Goal: Find specific page/section: Find specific page/section

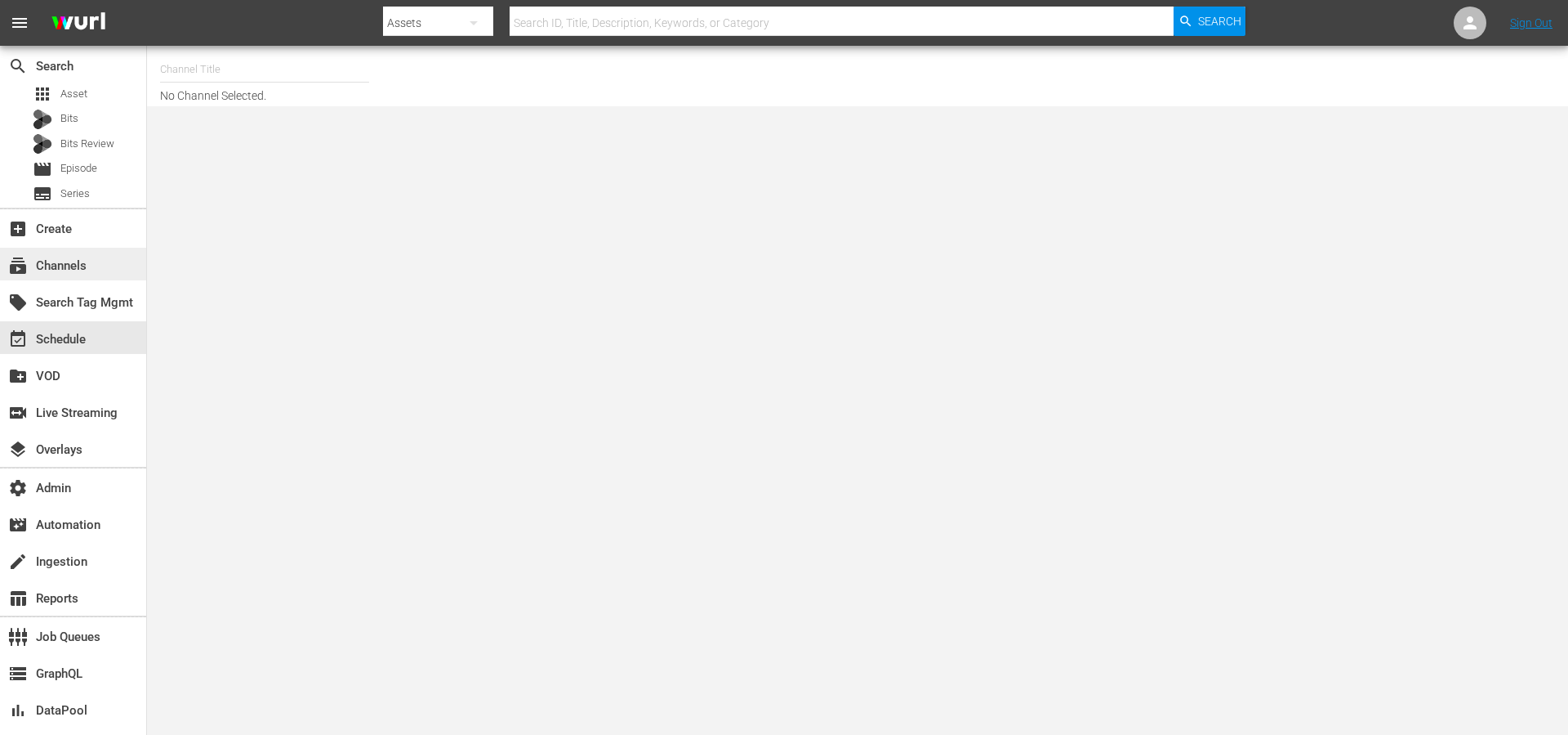
click at [100, 269] on div "subscriptions Channels" at bounding box center [73, 264] width 146 height 33
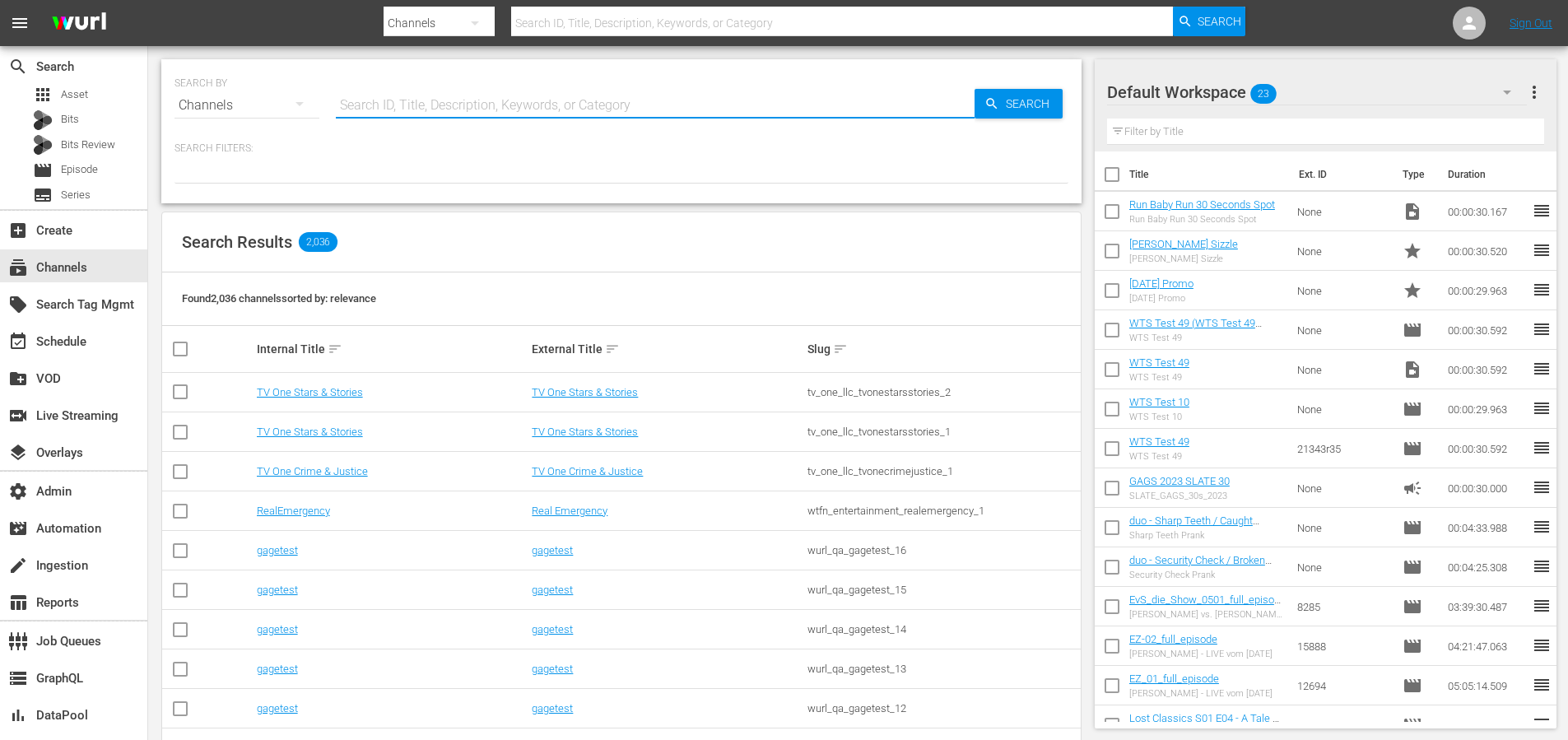
click at [460, 102] on input "text" at bounding box center [654, 106] width 639 height 40
type input "rakuten"
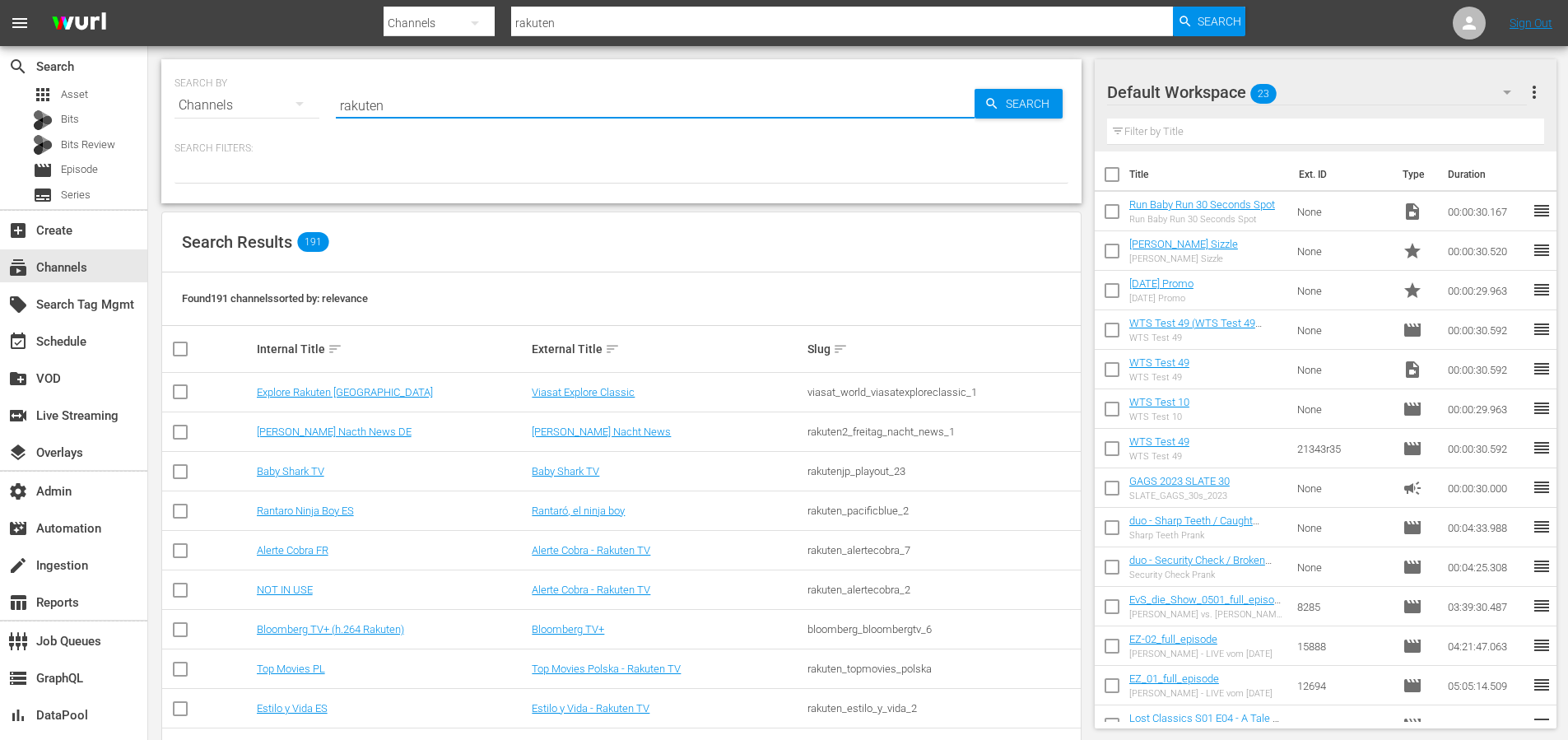
drag, startPoint x: 428, startPoint y: 99, endPoint x: 300, endPoint y: 103, distance: 128.1
click at [300, 103] on div "SEARCH BY Search By Channels Search ID, Title, Description, Keywords, or Catego…" at bounding box center [621, 95] width 894 height 59
type input "zee"
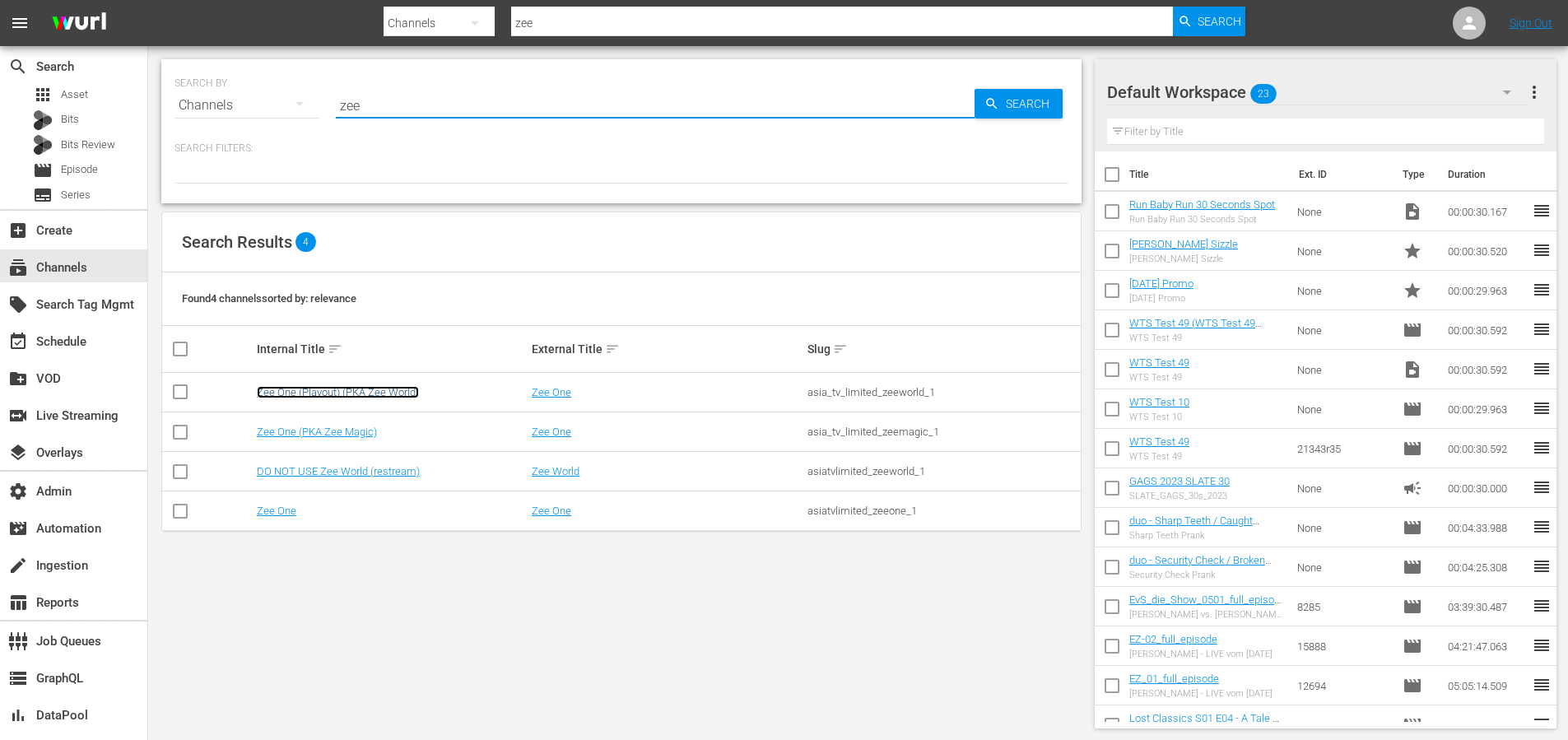
click at [394, 387] on link "Zee One (Playout) (PKA Zee World)" at bounding box center [337, 392] width 162 height 12
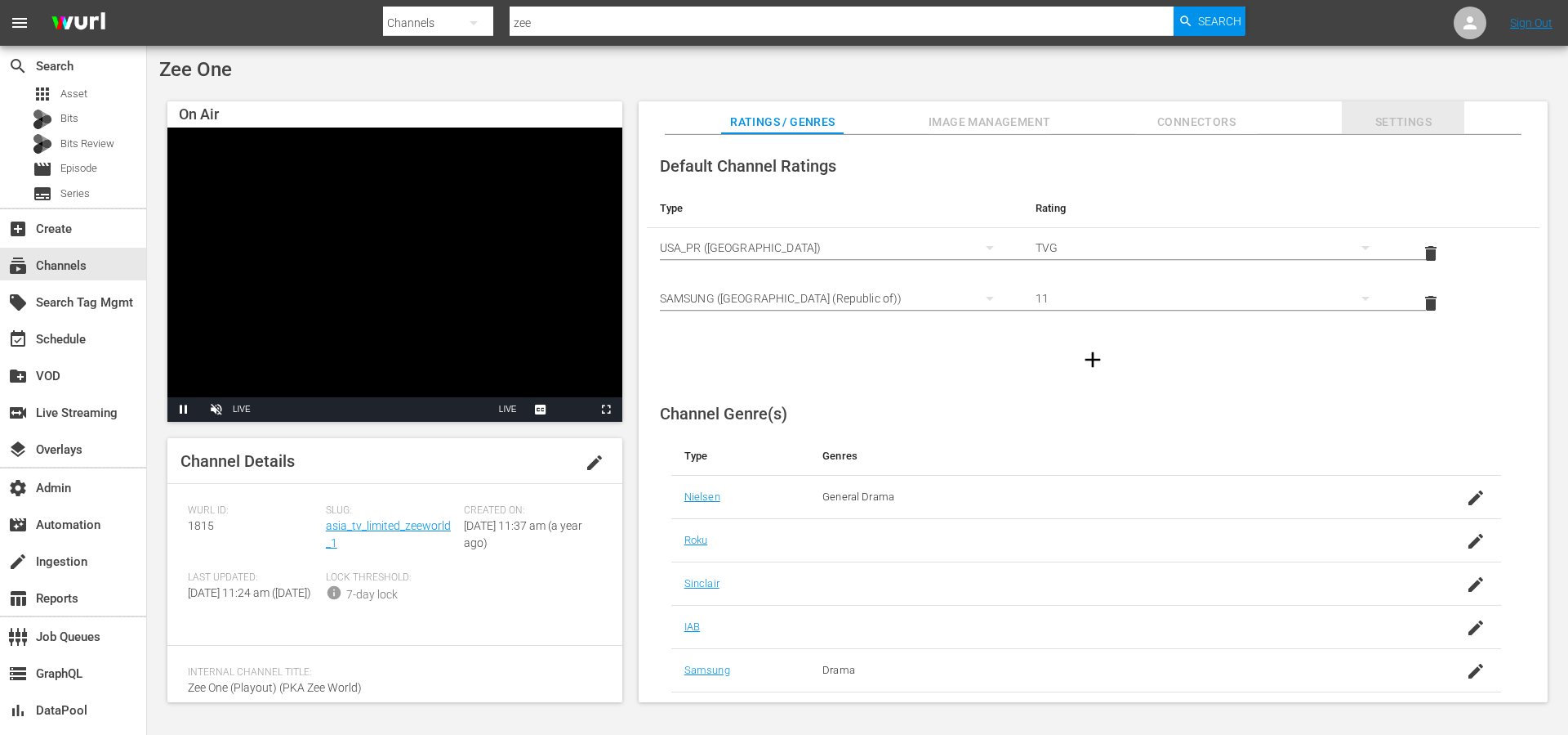
click at [1442, 127] on span "Settings" at bounding box center [1403, 122] width 122 height 21
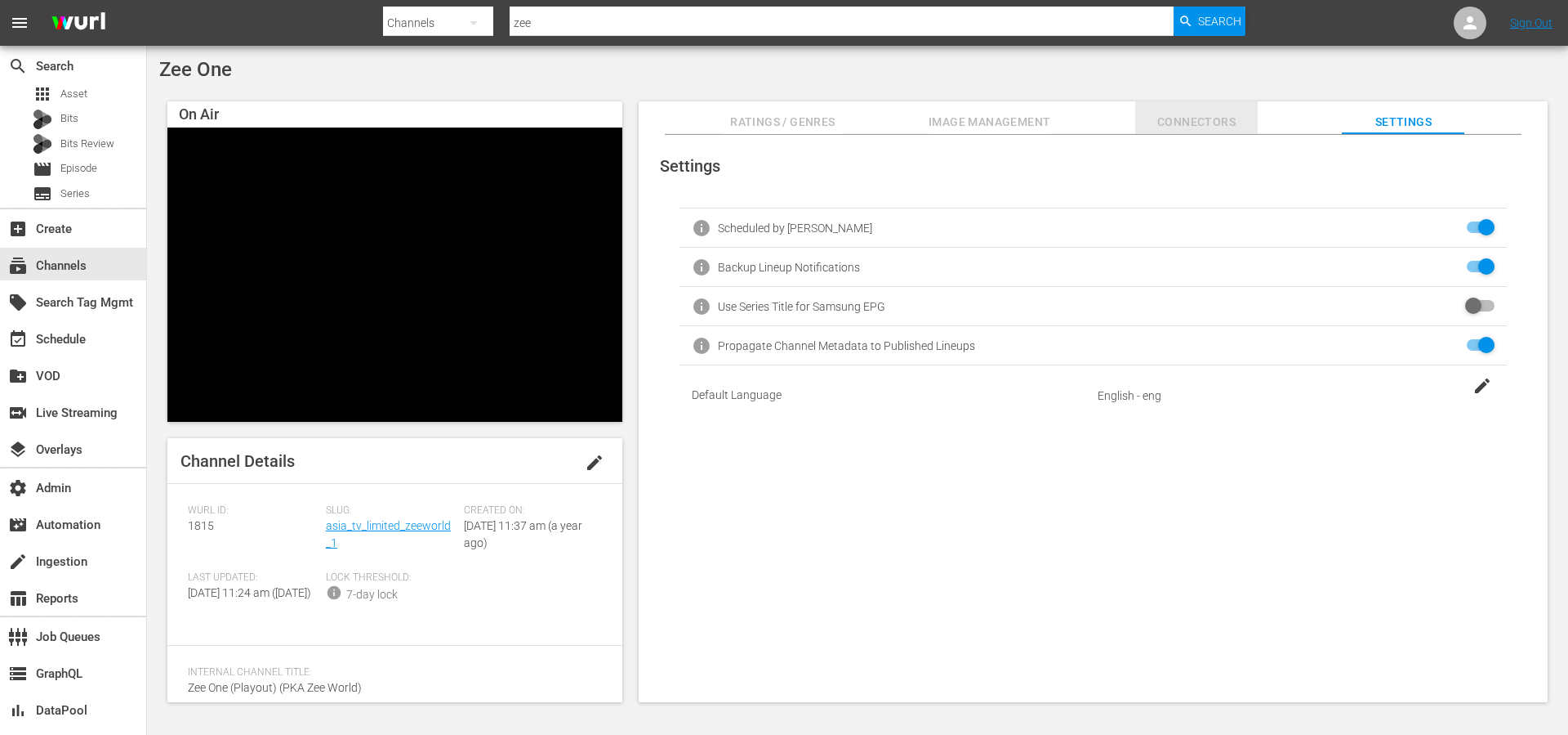
click at [1211, 121] on span "Connectors" at bounding box center [1196, 122] width 122 height 21
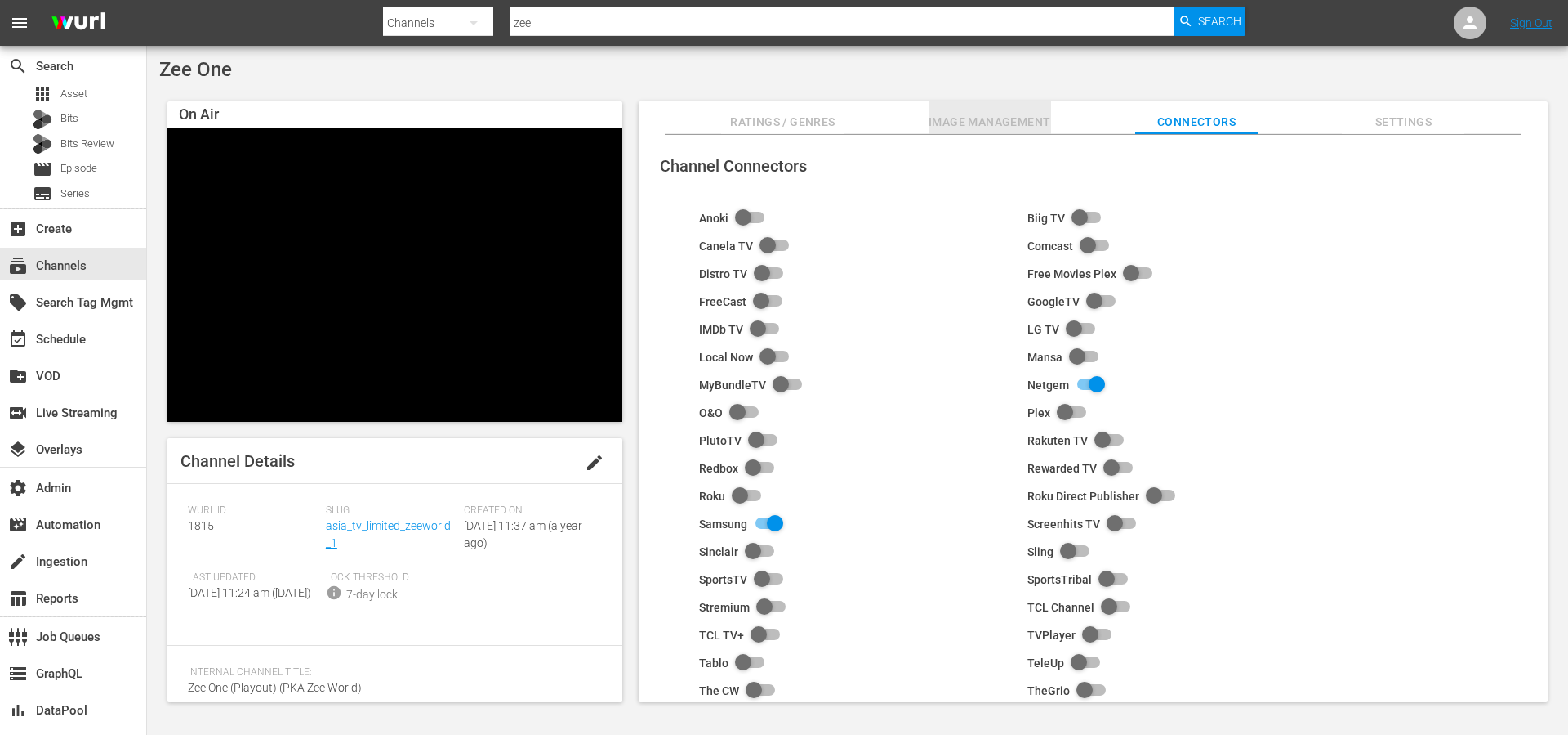
click at [993, 118] on span "Image Management" at bounding box center [990, 122] width 122 height 21
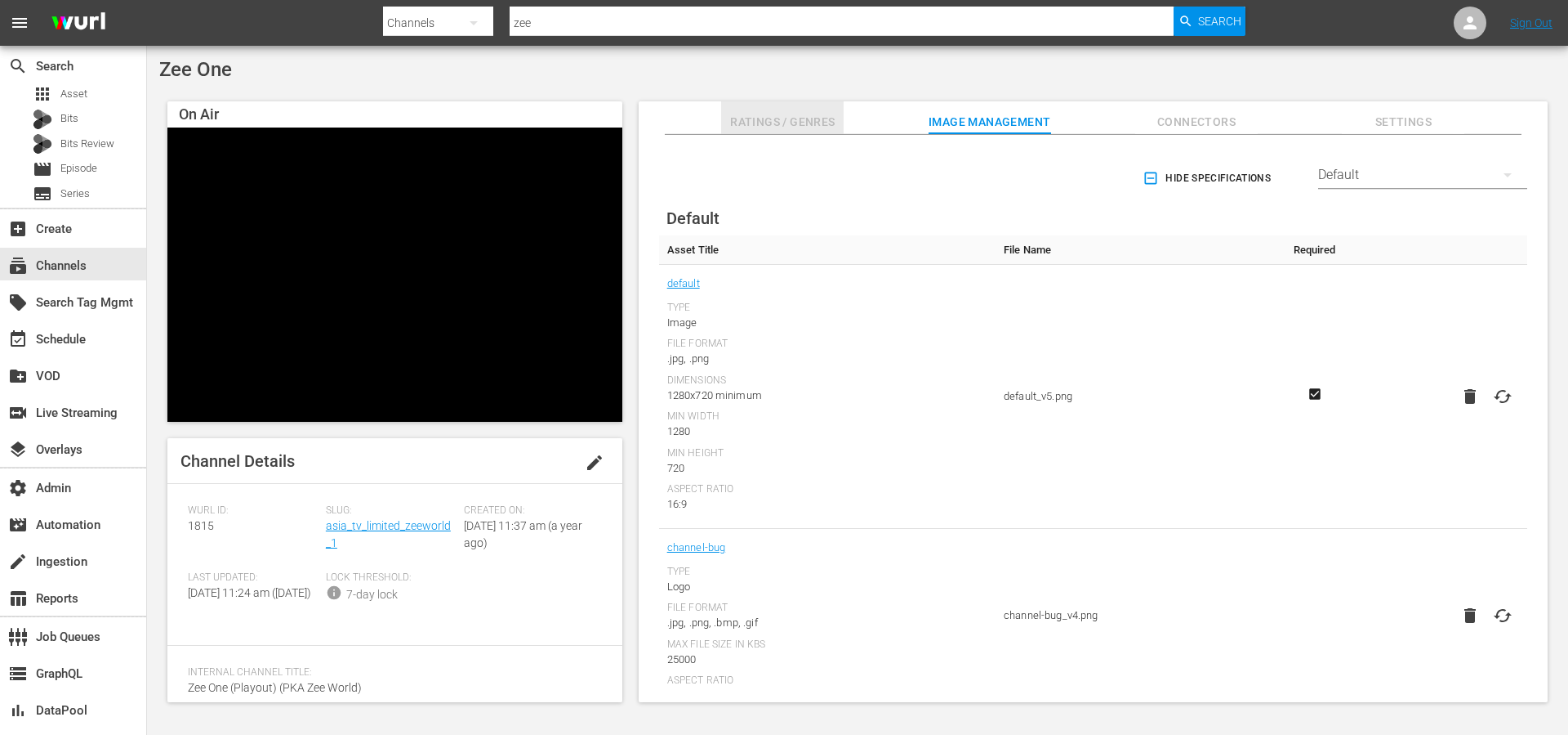
click at [783, 108] on button "Ratings / Genres" at bounding box center [782, 118] width 122 height 33
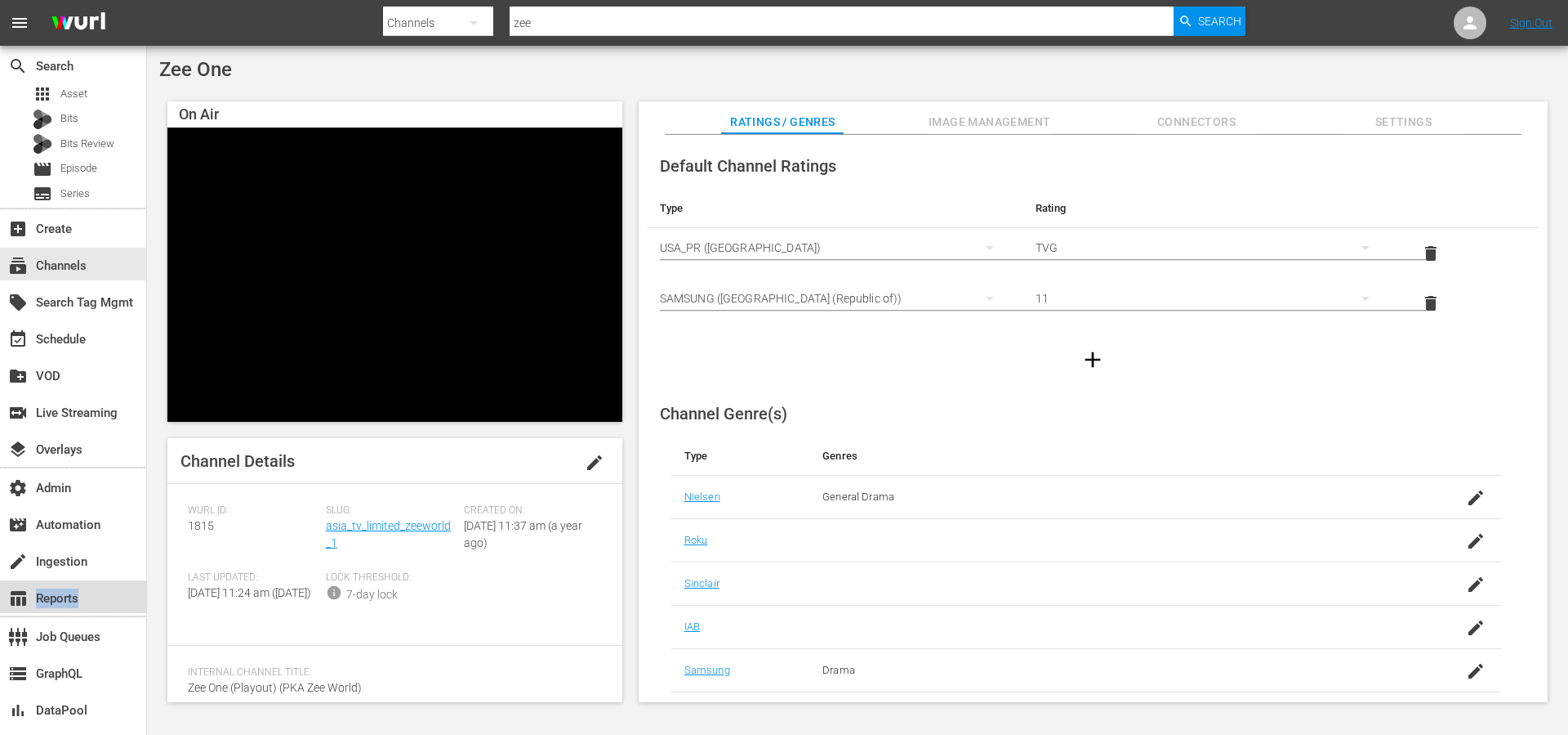
click at [42, 596] on div "table_chart Reports" at bounding box center [46, 596] width 91 height 15
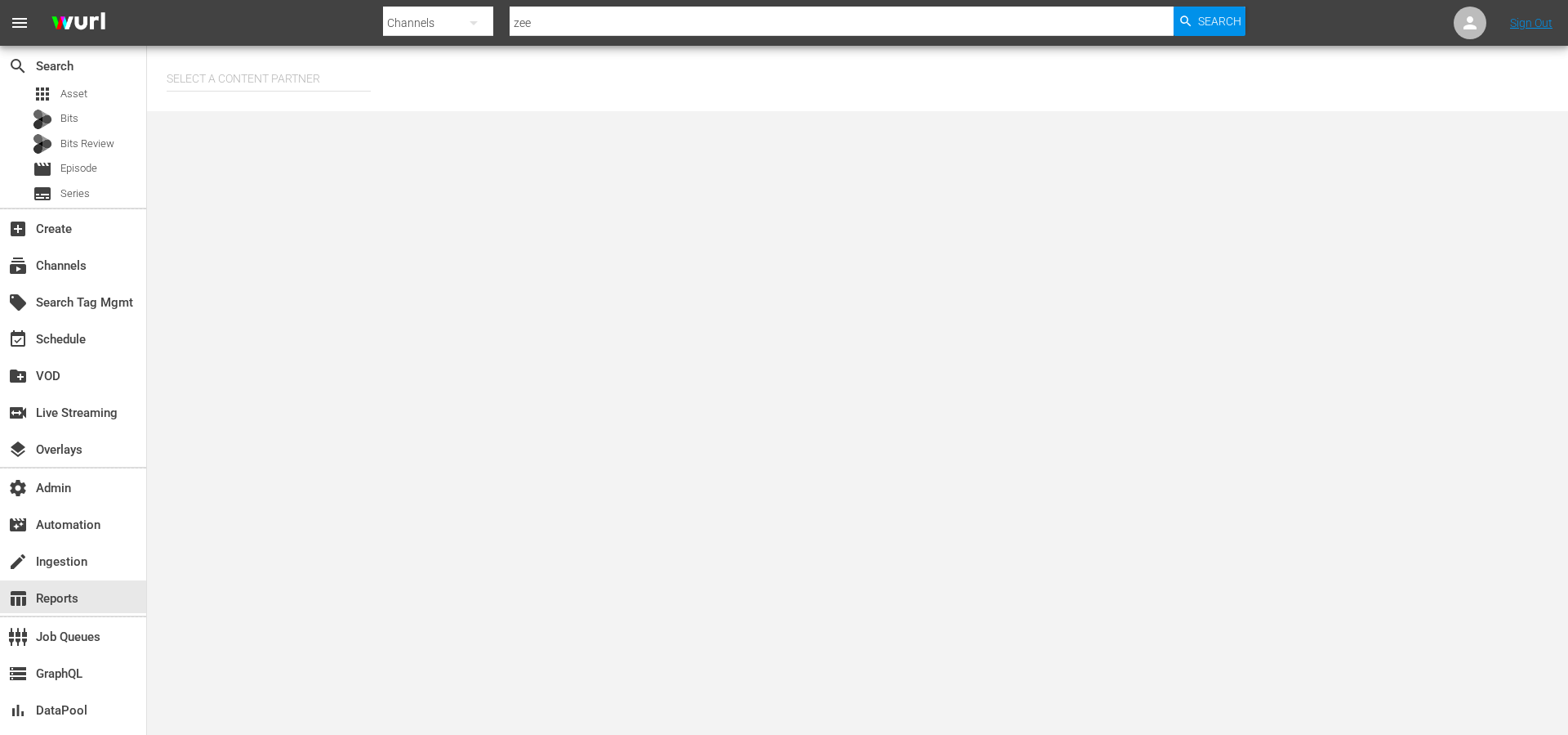
click at [249, 69] on input "text" at bounding box center [268, 78] width 204 height 40
type input "z"
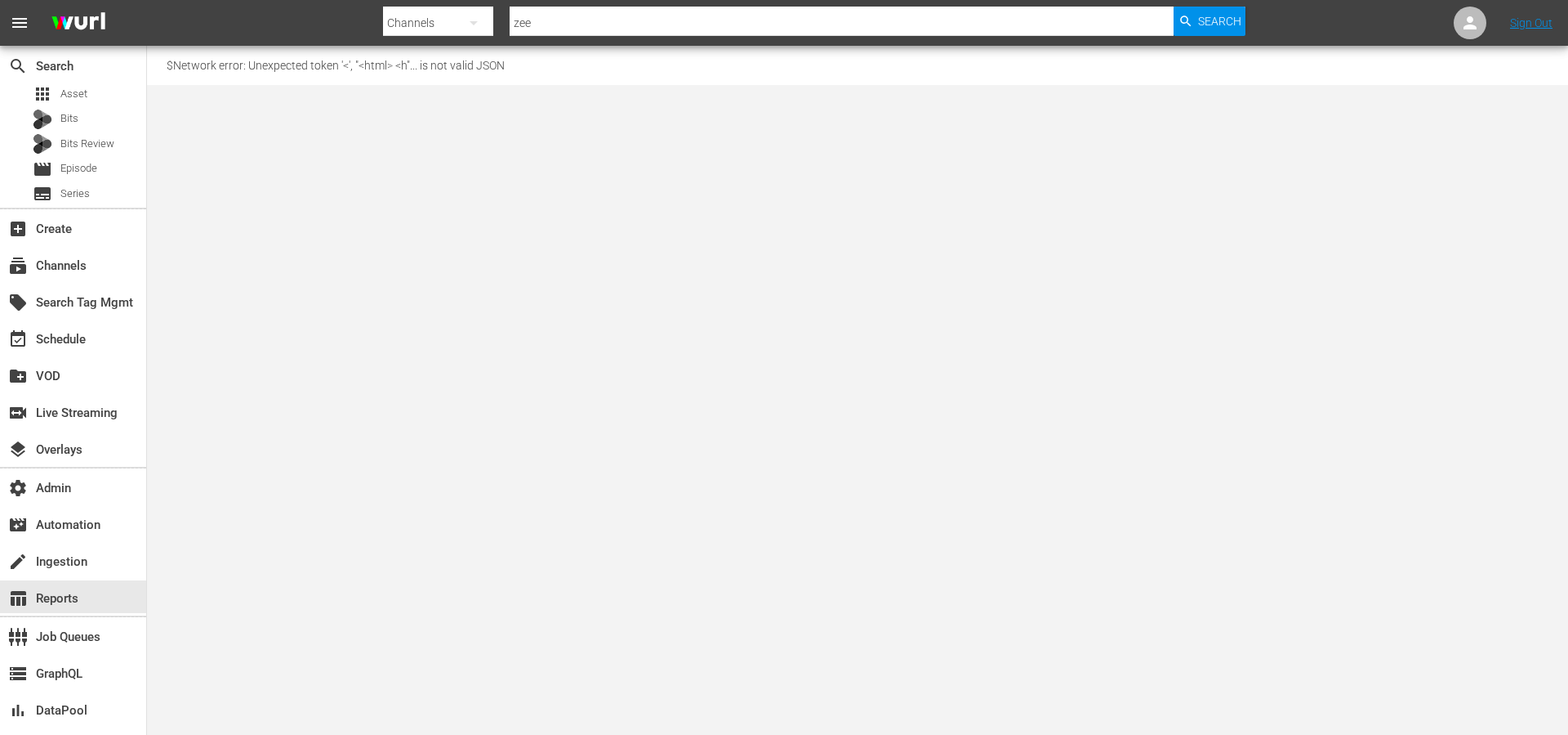
click at [280, 64] on div "$ Network error: Unexpected token '<', "<html> <h"... is not valid JSON" at bounding box center [858, 65] width 1381 height 13
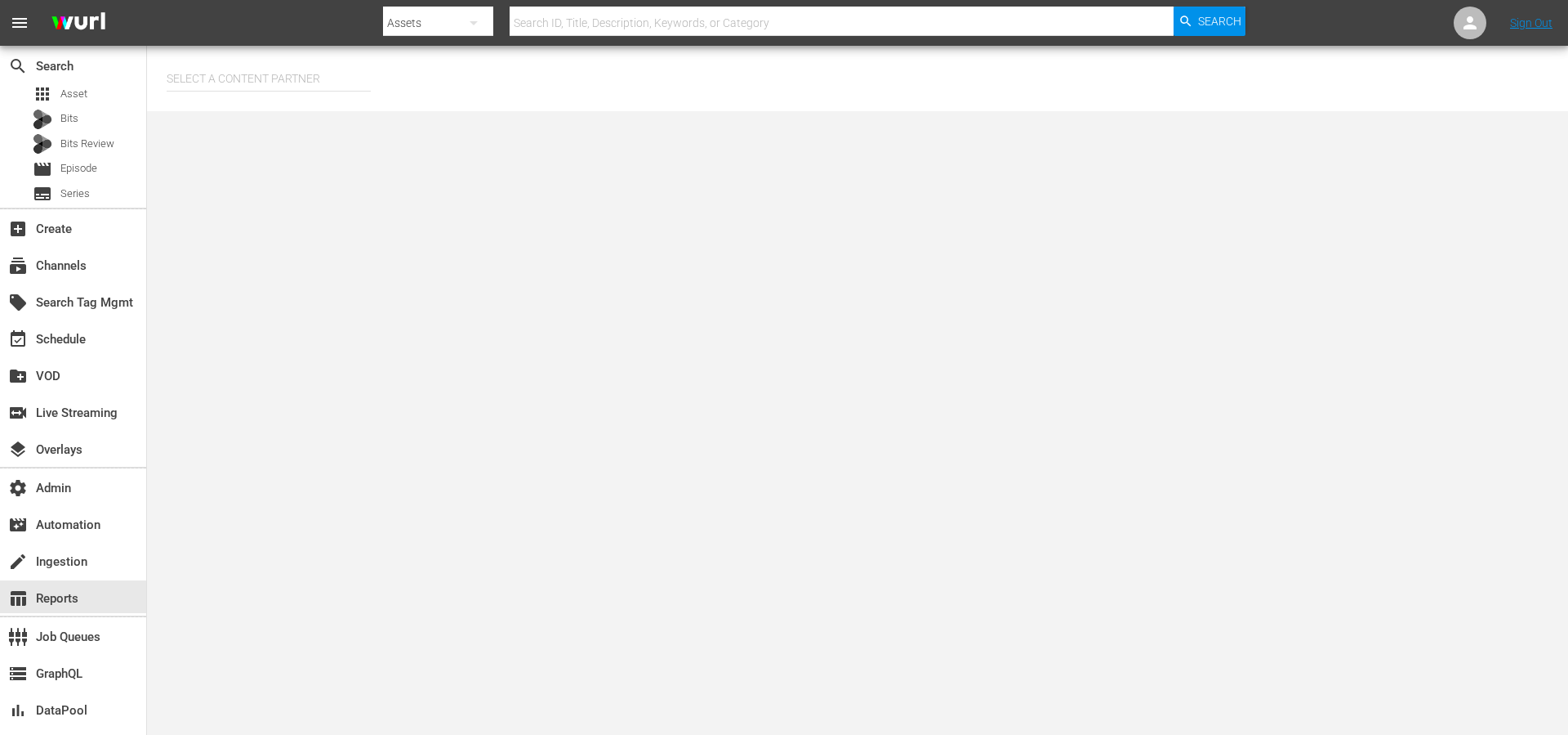
click at [267, 73] on input "text" at bounding box center [268, 78] width 204 height 40
type input "z"
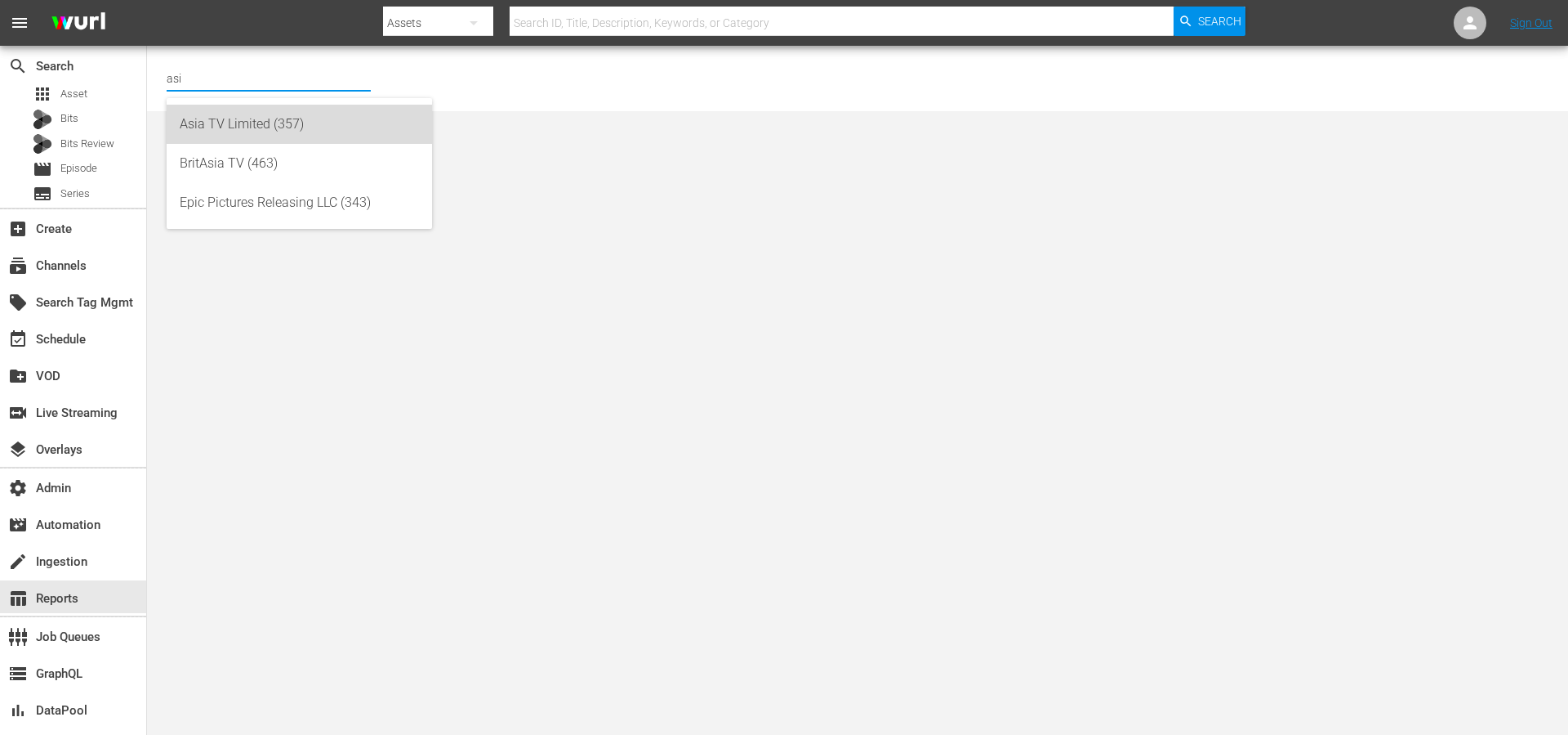
click at [265, 121] on div "Asia TV Limited (357)" at bounding box center [299, 125] width 239 height 40
type input "Asia TV Limited (357)"
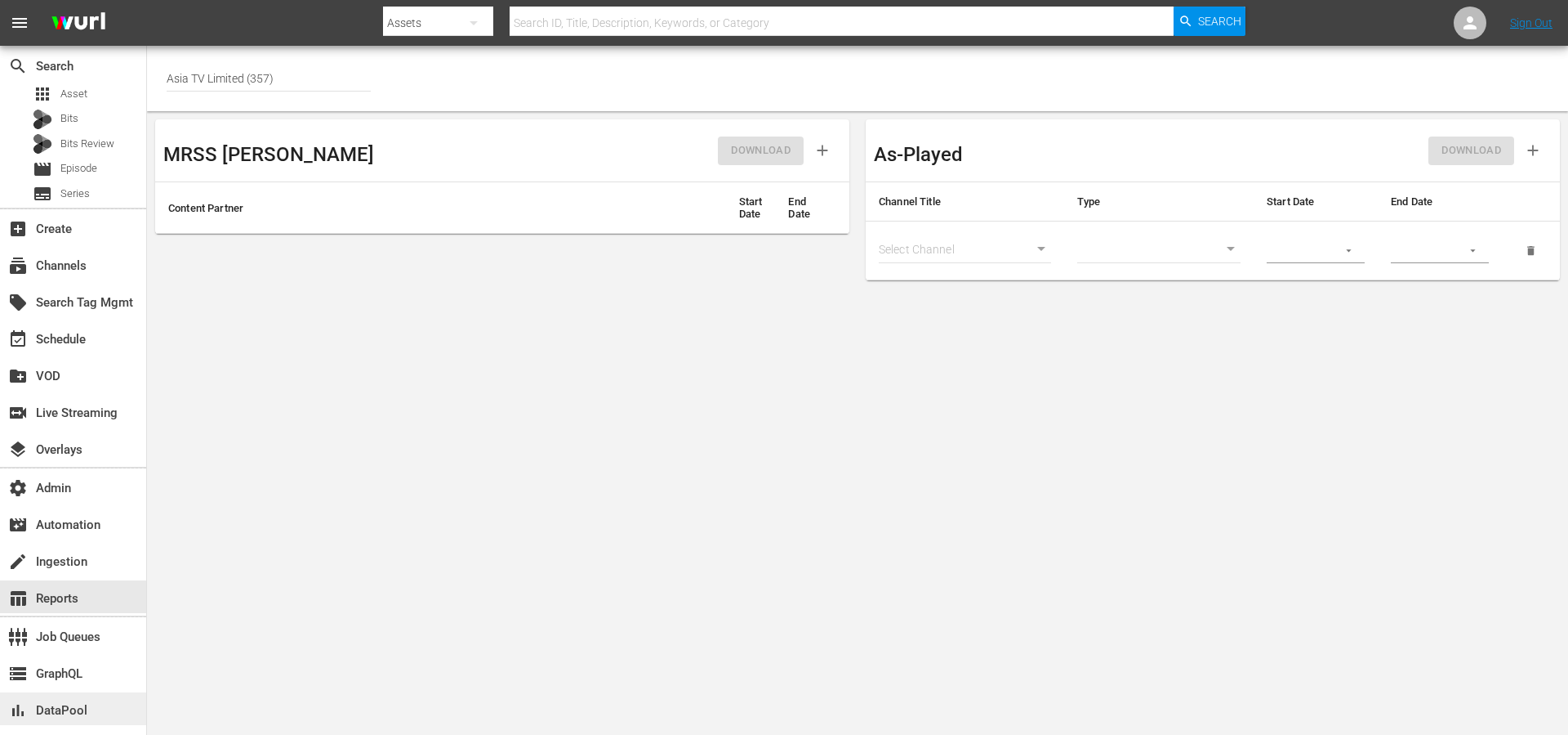
click at [58, 703] on div "bar_chart DataPool" at bounding box center [46, 707] width 91 height 15
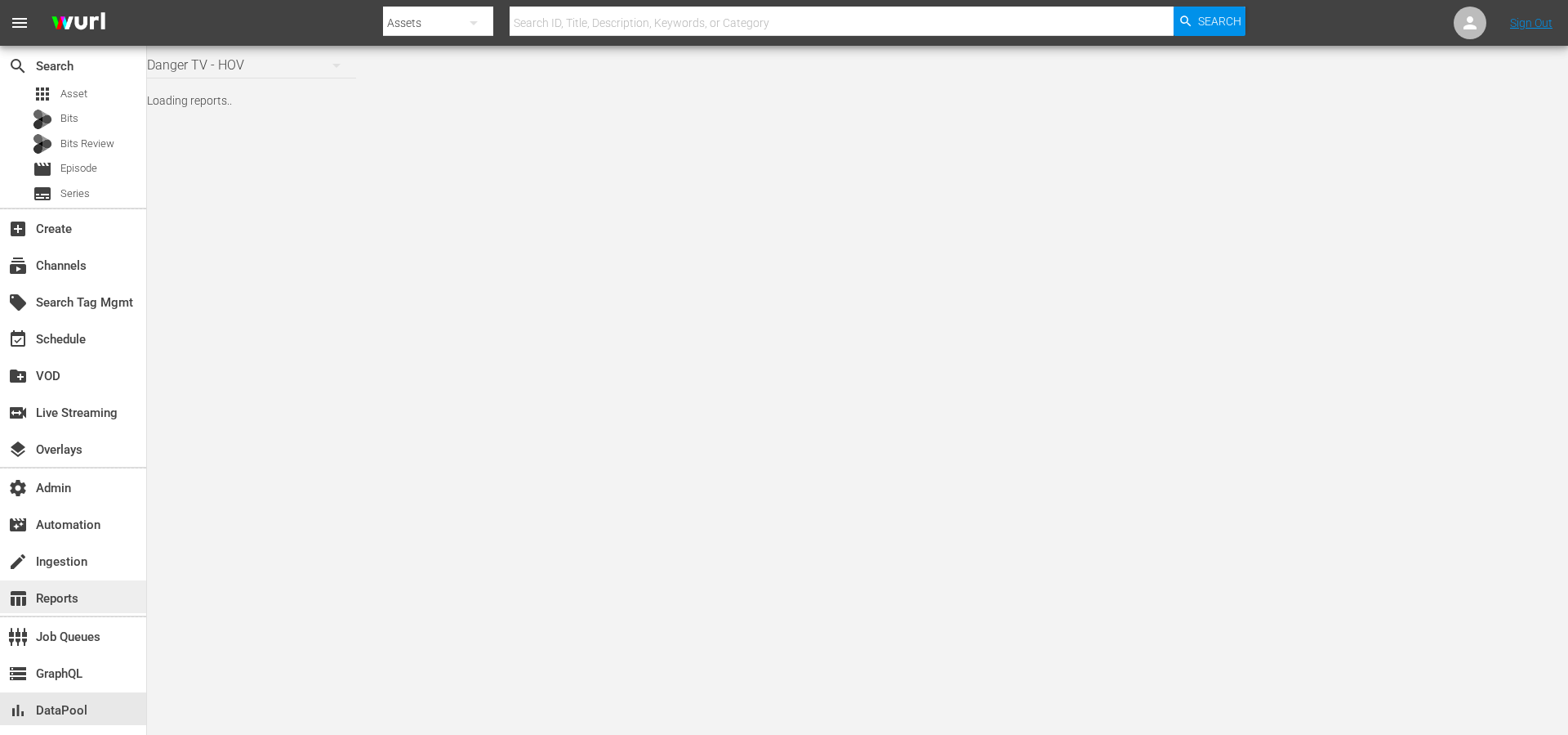
click at [64, 594] on div "table_chart Reports" at bounding box center [46, 596] width 91 height 15
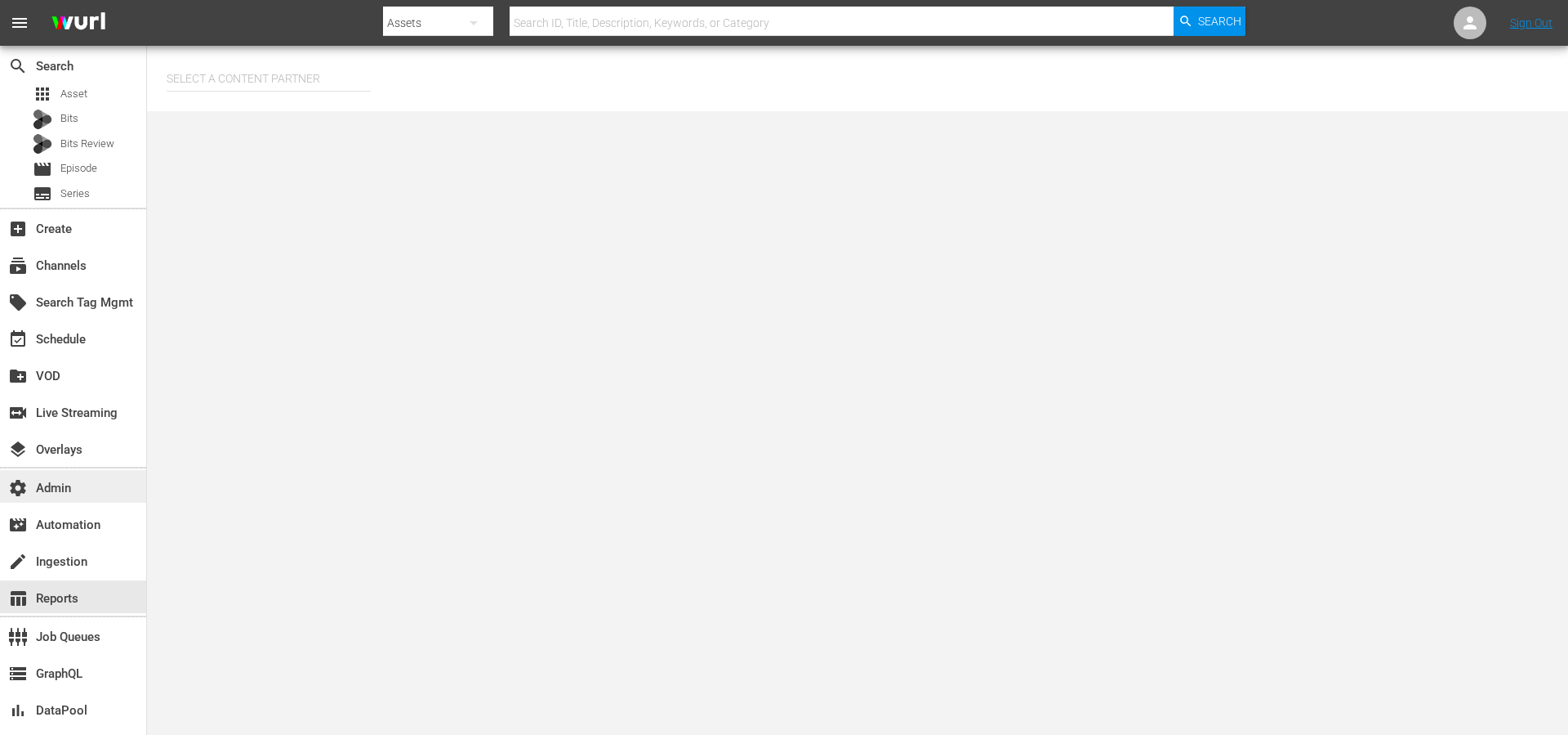
click at [73, 487] on div "settings Admin" at bounding box center [46, 485] width 91 height 15
